Goal: Task Accomplishment & Management: Manage account settings

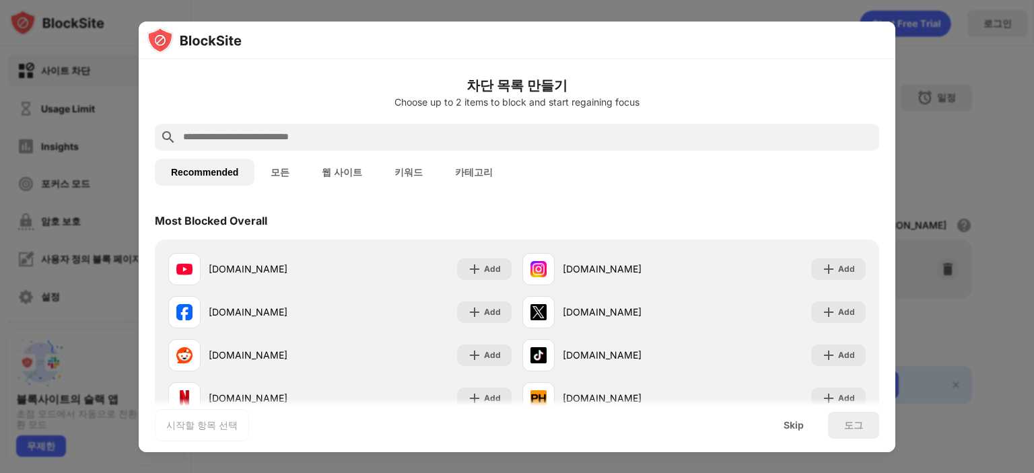
click at [362, 133] on input "text" at bounding box center [528, 137] width 692 height 16
paste input "**********"
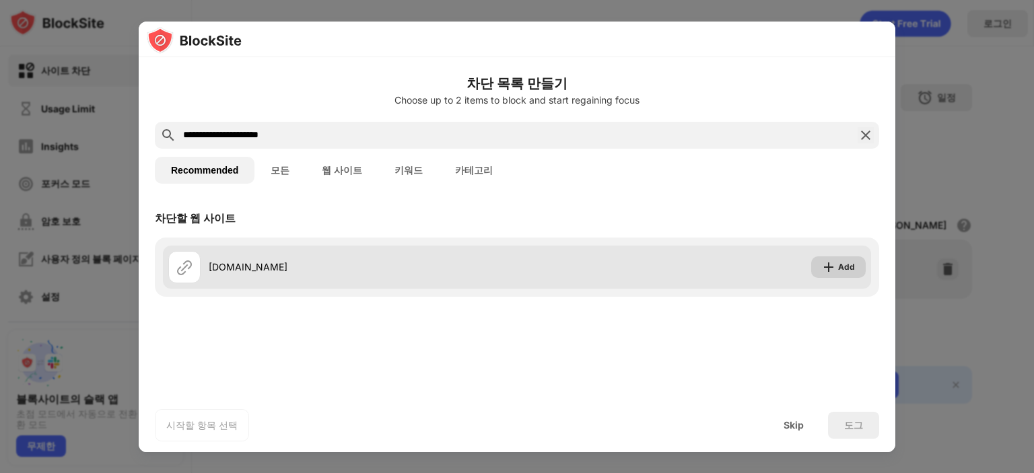
type input "**********"
click at [844, 269] on div "Add" at bounding box center [846, 267] width 17 height 13
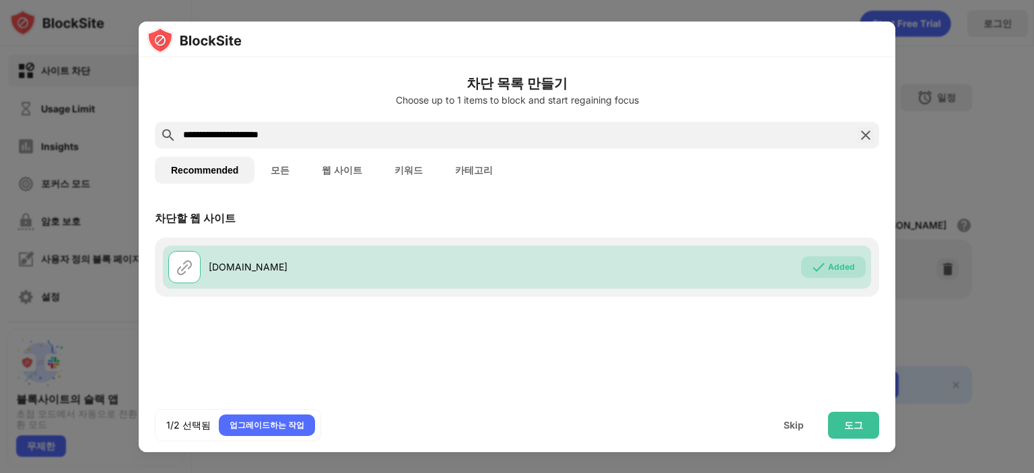
click at [935, 314] on div at bounding box center [517, 236] width 1034 height 473
click at [929, 135] on div at bounding box center [517, 236] width 1034 height 473
click at [793, 433] on div "Skip" at bounding box center [794, 425] width 53 height 27
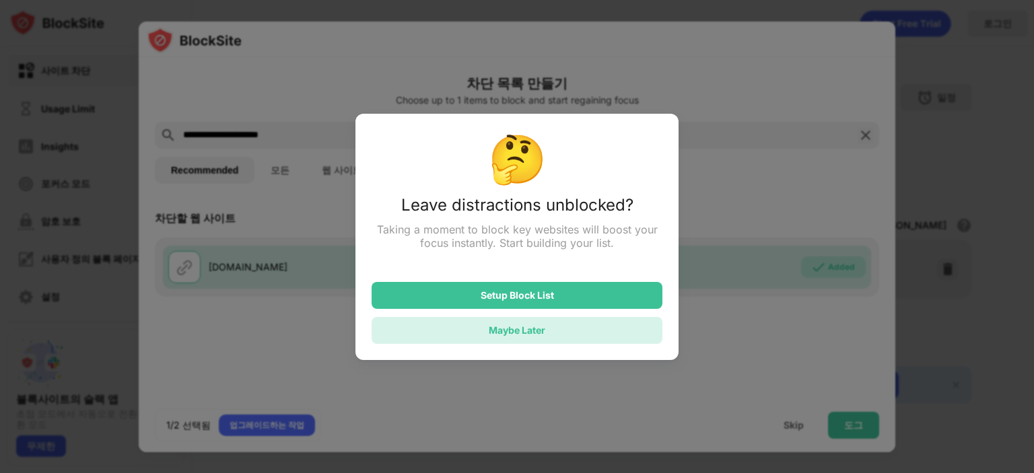
click at [558, 336] on div "Maybe Later" at bounding box center [517, 330] width 291 height 27
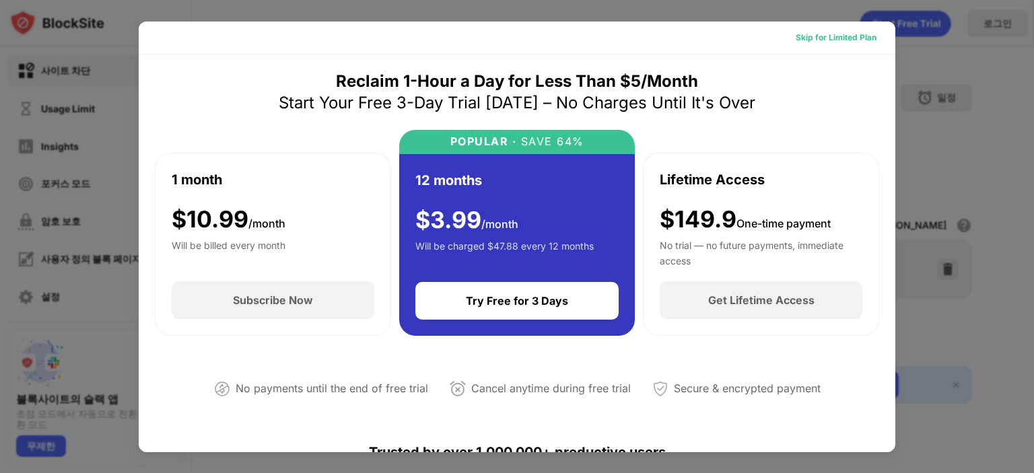
click at [816, 36] on div "Skip for Limited Plan" at bounding box center [836, 37] width 81 height 13
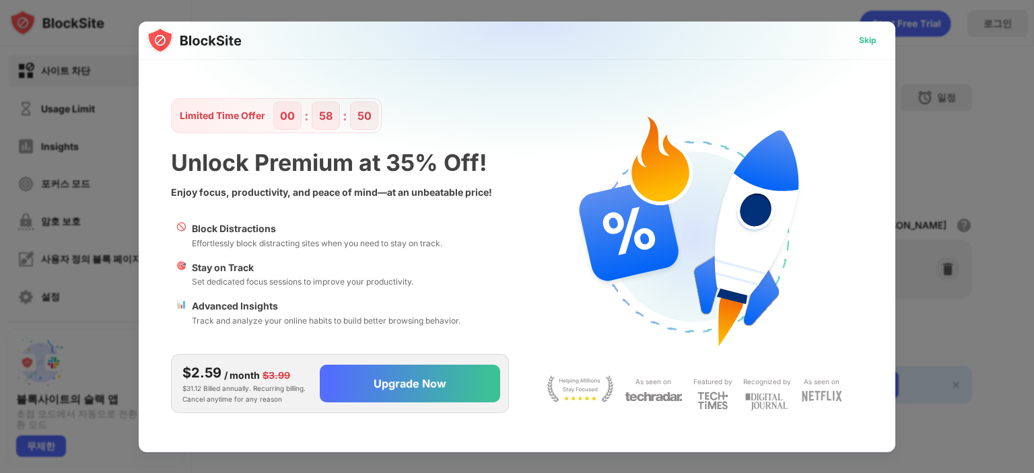
click at [871, 38] on div "Skip" at bounding box center [868, 40] width 18 height 13
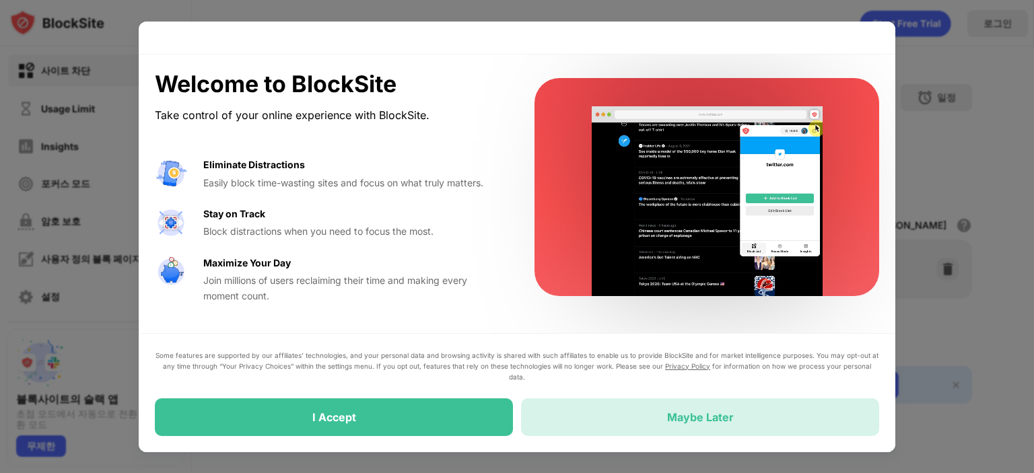
click at [646, 418] on div "Maybe Later" at bounding box center [700, 418] width 358 height 38
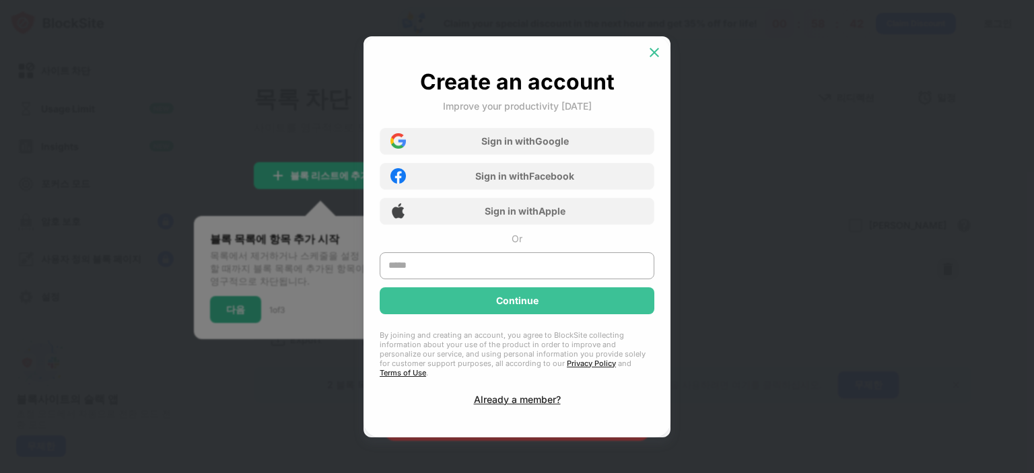
click at [653, 59] on img at bounding box center [654, 52] width 13 height 13
